Goal: Information Seeking & Learning: Learn about a topic

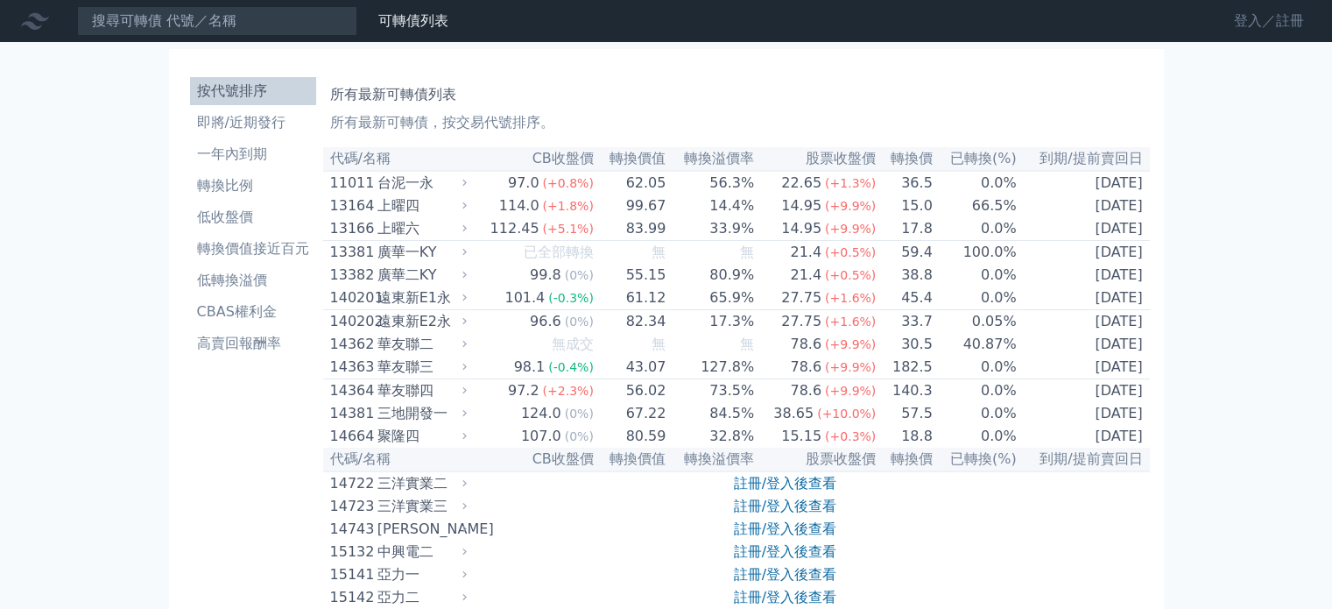
drag, startPoint x: 1269, startPoint y: 41, endPoint x: 1270, endPoint y: 30, distance: 11.4
click at [1270, 36] on nav "可轉債列表 財務數據 可轉債列表 財務數據 登入／註冊 登入／註冊" at bounding box center [666, 21] width 1332 height 42
click at [1270, 30] on link "登入／註冊" at bounding box center [1269, 21] width 98 height 28
click at [1287, 32] on link "登入／註冊" at bounding box center [1269, 21] width 98 height 28
click at [1282, 25] on link "登入／註冊" at bounding box center [1269, 21] width 98 height 28
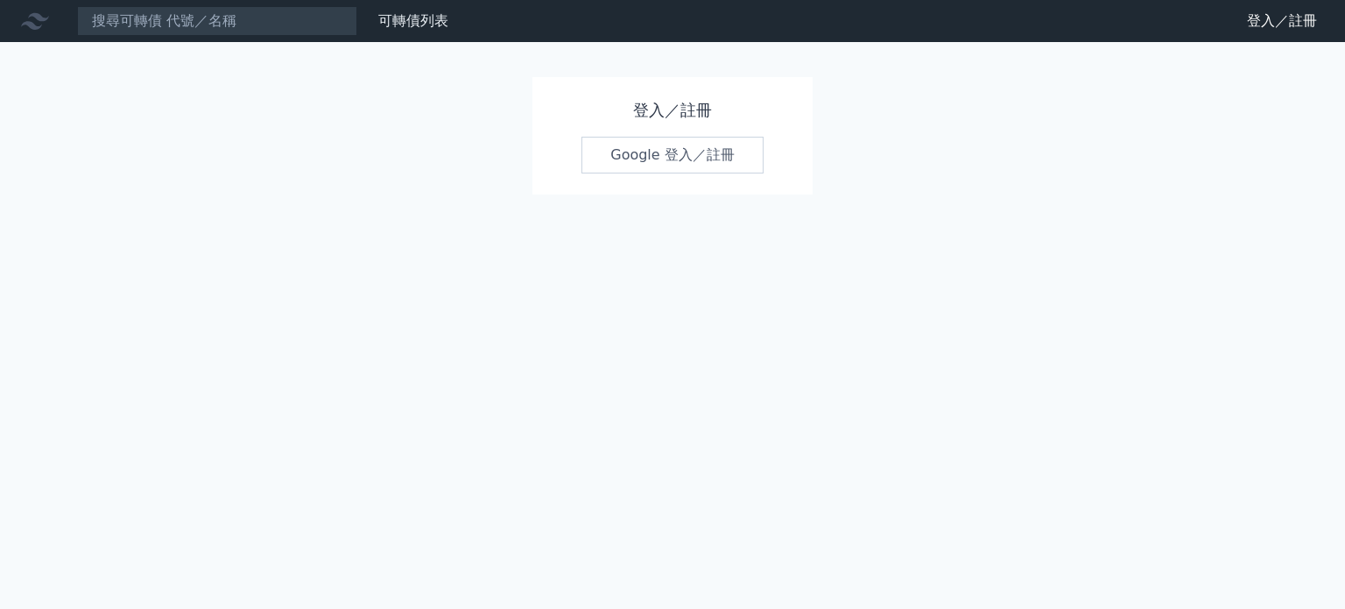
click at [718, 149] on link "Google 登入／註冊" at bounding box center [672, 155] width 182 height 37
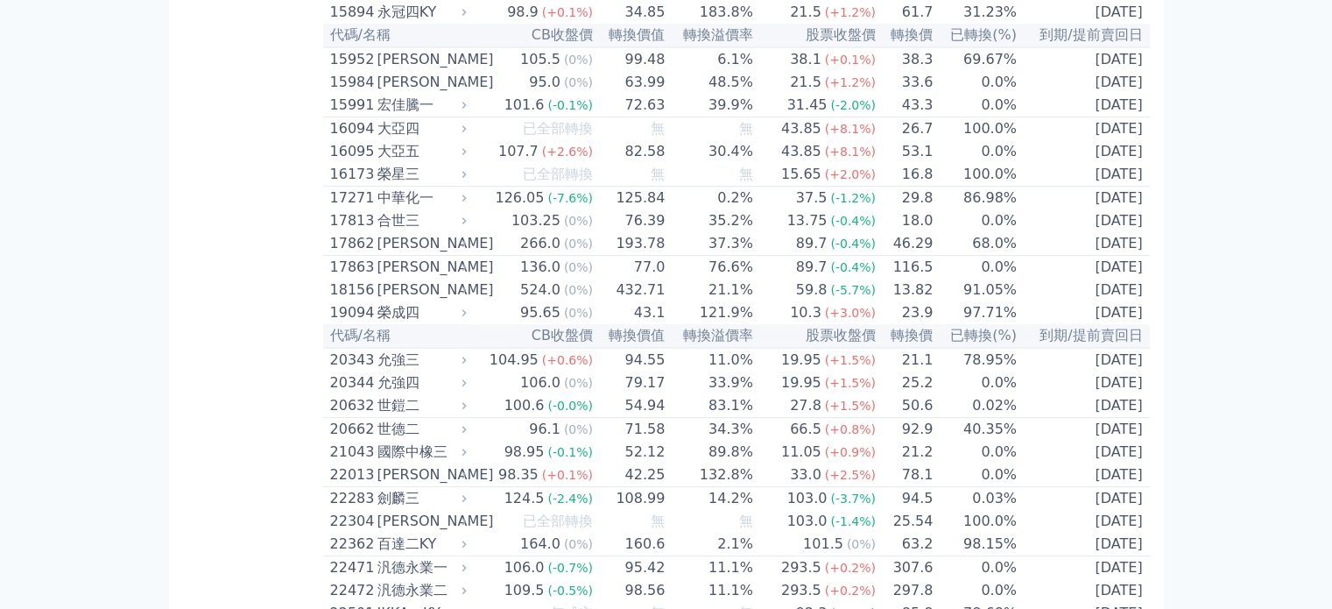
scroll to position [788, 0]
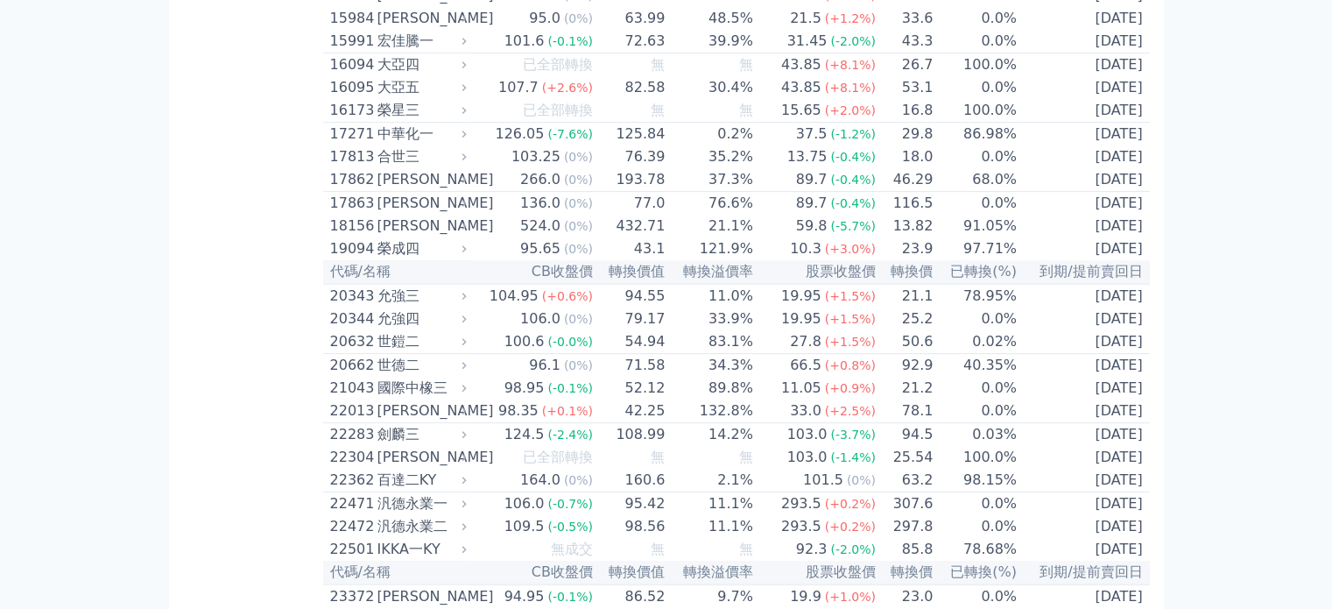
click at [985, 192] on td "68.0%" at bounding box center [975, 180] width 84 height 24
click at [983, 215] on td "0.0%" at bounding box center [975, 204] width 84 height 24
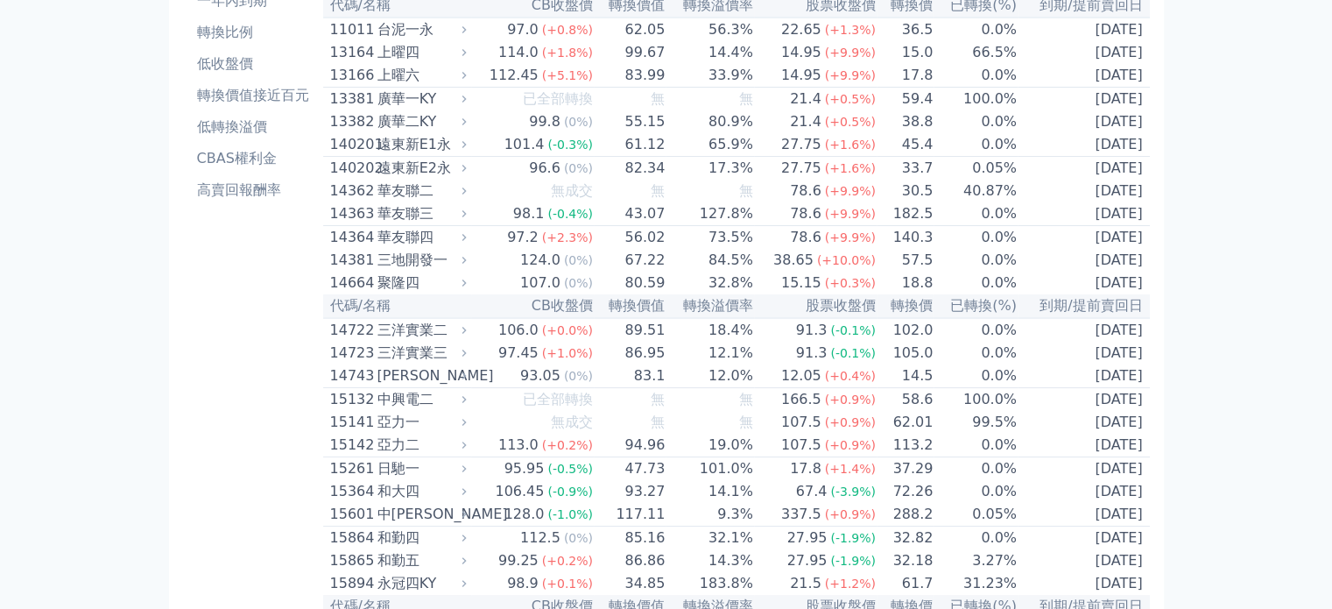
scroll to position [88, 0]
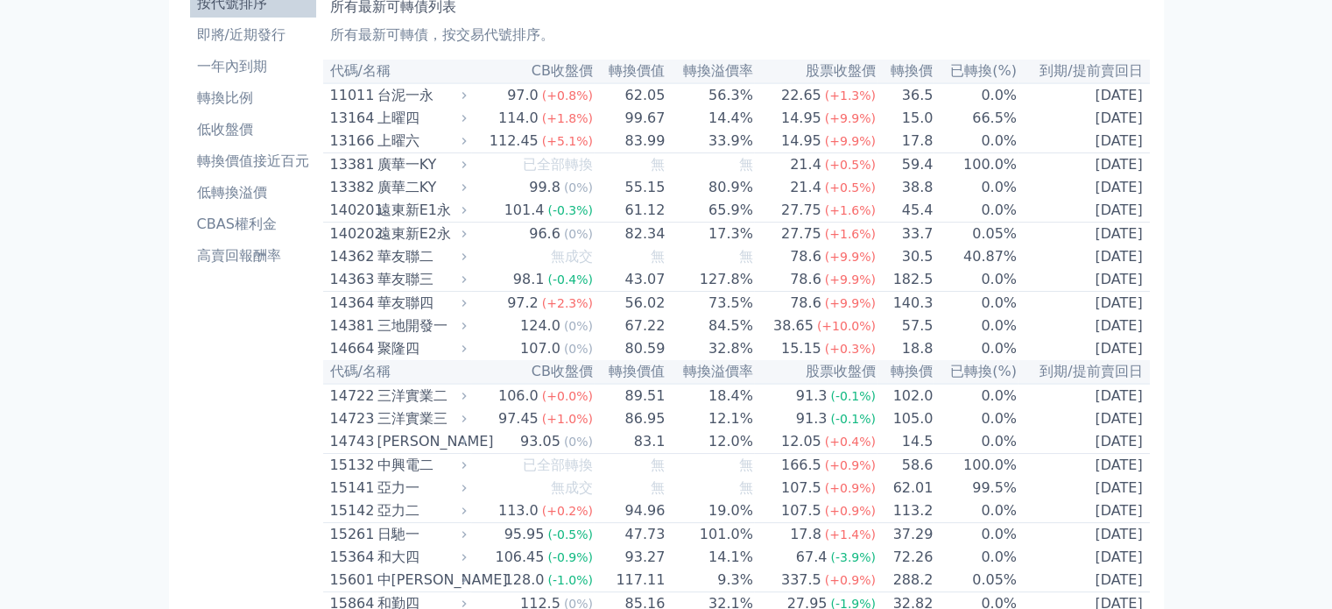
click at [1100, 71] on th "到期/提前賣回日" at bounding box center [1084, 72] width 132 height 24
click at [252, 45] on li "即將/近期發行" at bounding box center [253, 35] width 126 height 21
click at [256, 54] on link "一年內到期" at bounding box center [253, 67] width 126 height 28
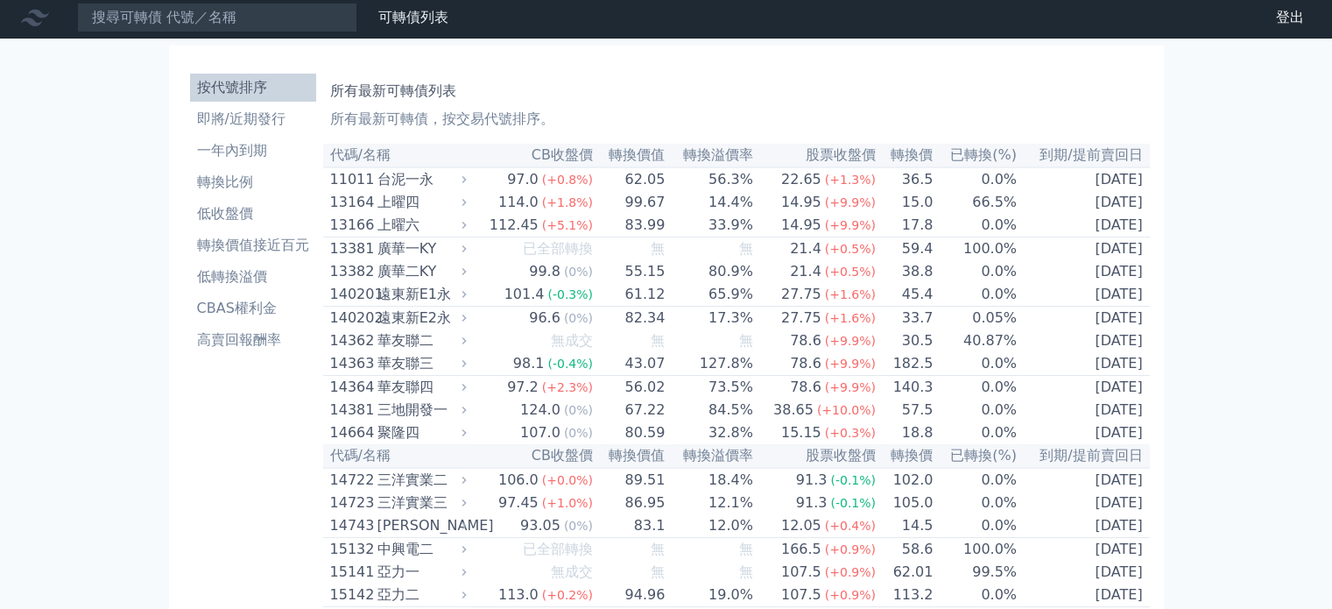
scroll to position [0, 0]
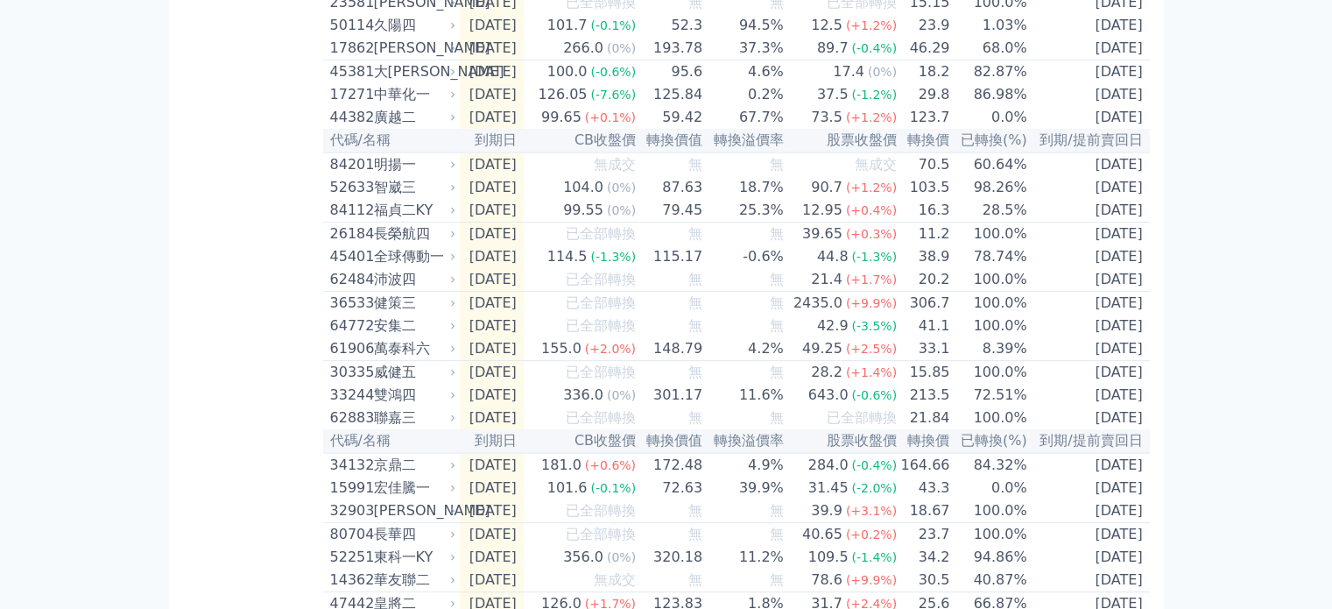
scroll to position [525, 0]
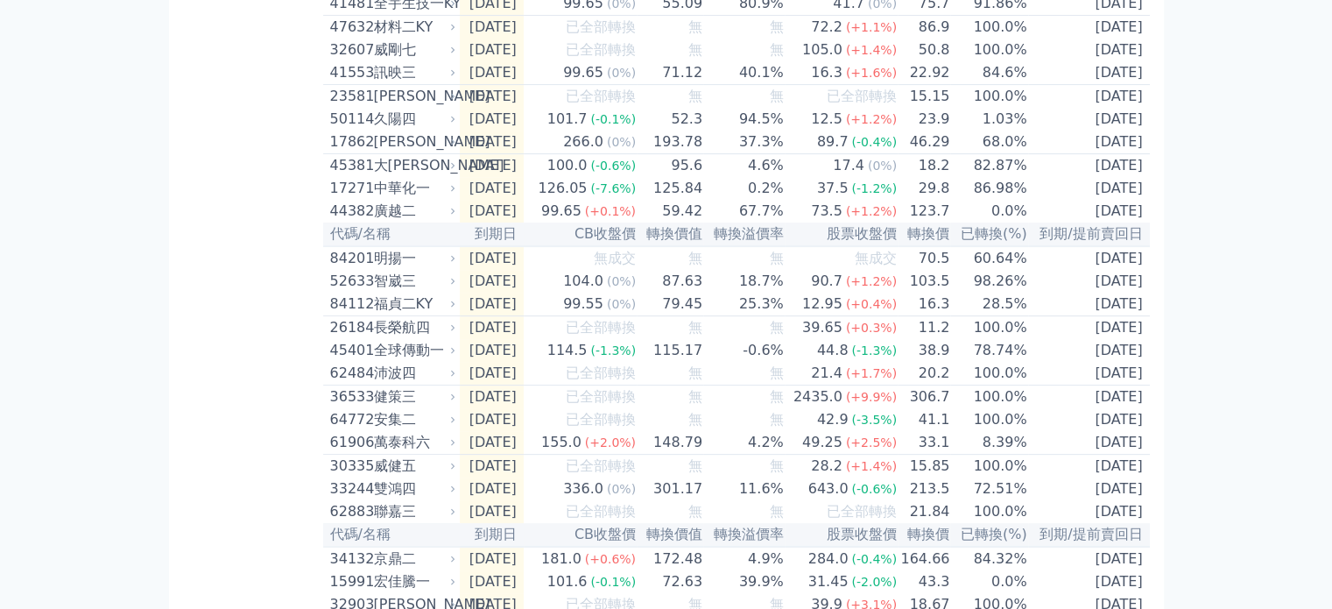
click at [1097, 178] on td "[DATE]" at bounding box center [1089, 166] width 122 height 24
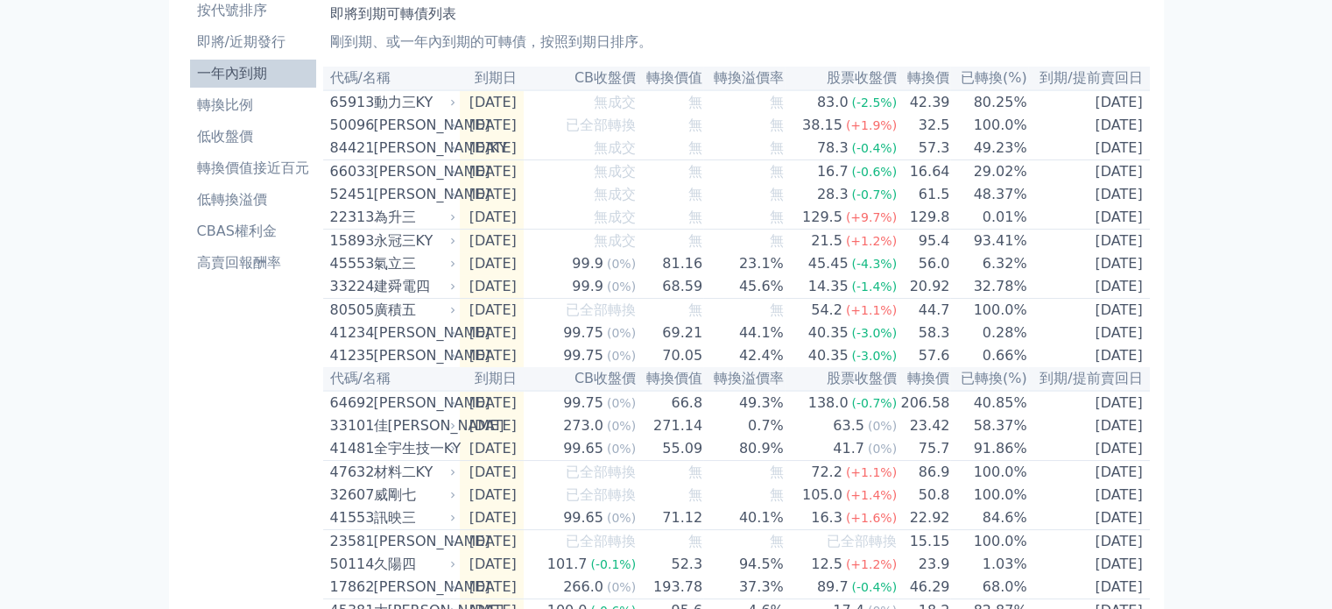
scroll to position [88, 0]
